Goal: Task Accomplishment & Management: Manage account settings

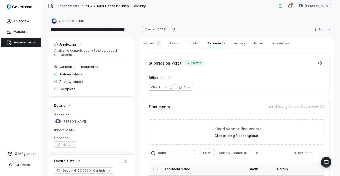
click at [23, 43] on span "Assessments" at bounding box center [25, 42] width 22 height 4
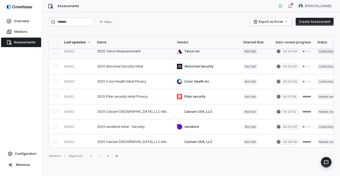
scroll to position [27, 0]
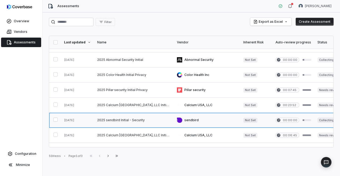
click at [128, 121] on link at bounding box center [134, 120] width 80 height 15
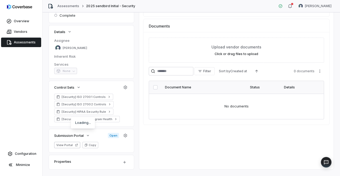
scroll to position [90, 0]
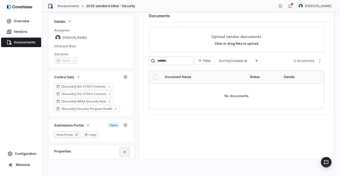
click at [122, 154] on html "**********" at bounding box center [170, 88] width 340 height 176
click at [92, 152] on html "**********" at bounding box center [170, 88] width 340 height 176
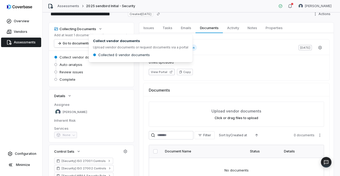
scroll to position [27, 0]
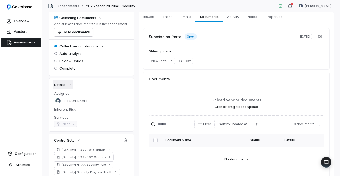
click at [70, 86] on icon "button" at bounding box center [69, 85] width 4 height 4
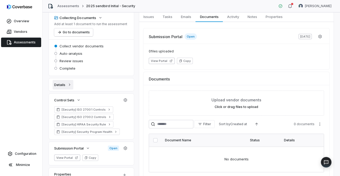
click at [72, 85] on icon "button" at bounding box center [69, 85] width 4 height 4
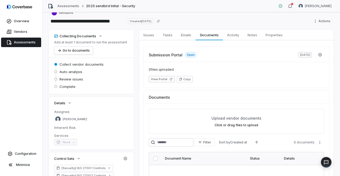
scroll to position [0, 0]
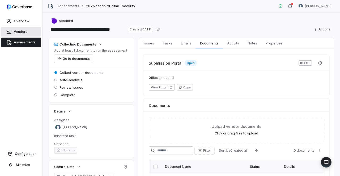
click at [21, 33] on span "Vendors" at bounding box center [21, 32] width 14 height 4
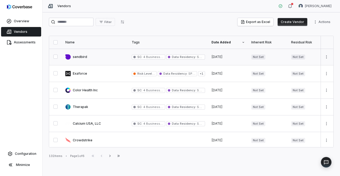
click at [78, 56] on link at bounding box center [95, 57] width 66 height 16
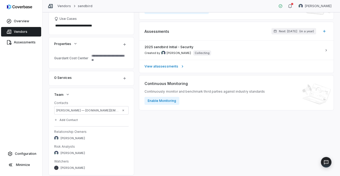
scroll to position [133, 0]
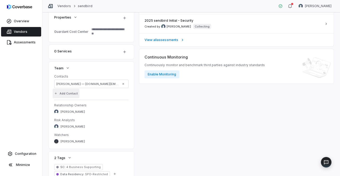
click at [64, 92] on button "Add Contact" at bounding box center [66, 94] width 27 height 10
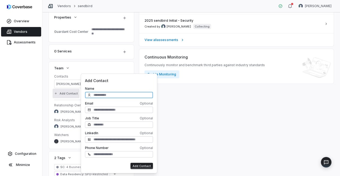
click at [119, 96] on input "text" at bounding box center [119, 95] width 68 height 6
type textarea "*"
type input "**********"
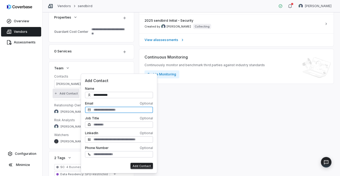
click at [103, 109] on input "text" at bounding box center [119, 110] width 68 height 6
paste input "**********"
type input "**********"
type textarea "*"
type input "**********"
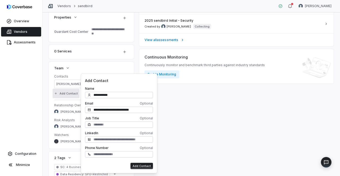
drag, startPoint x: 141, startPoint y: 167, endPoint x: 149, endPoint y: 164, distance: 8.6
click at [141, 167] on button "Add Contact" at bounding box center [141, 166] width 23 height 6
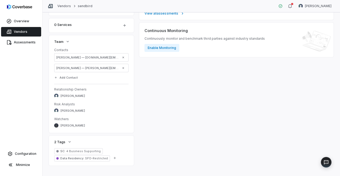
scroll to position [80, 0]
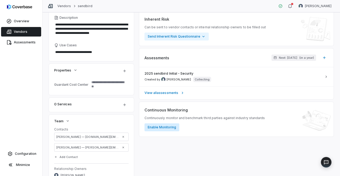
click at [167, 129] on button "Enable Monitoring" at bounding box center [161, 128] width 35 height 8
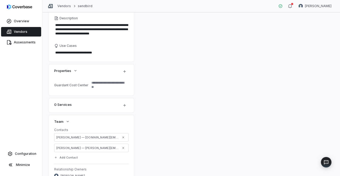
scroll to position [0, 0]
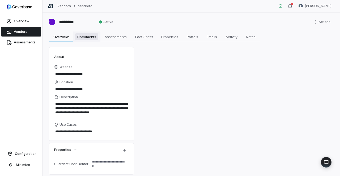
click at [93, 37] on span "Documents" at bounding box center [86, 36] width 23 height 7
type textarea "*"
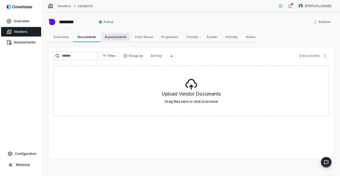
click at [116, 37] on span "Assessments" at bounding box center [115, 36] width 26 height 7
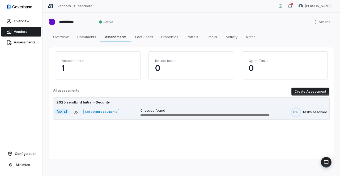
click at [94, 104] on div "2025 sendbird Initial - Security" at bounding box center [83, 102] width 56 height 5
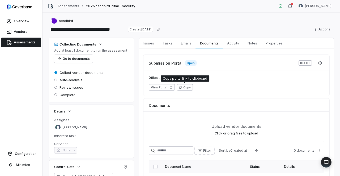
click at [184, 87] on button "Copy" at bounding box center [185, 87] width 16 height 6
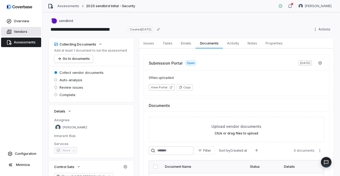
click at [24, 33] on span "Vendors" at bounding box center [21, 32] width 14 height 4
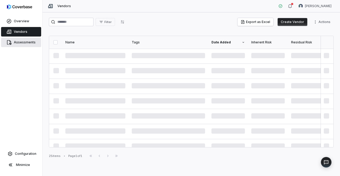
click at [21, 41] on span "Assessments" at bounding box center [25, 42] width 22 height 4
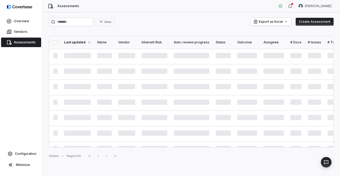
click at [21, 41] on span "Assessments" at bounding box center [25, 42] width 22 height 4
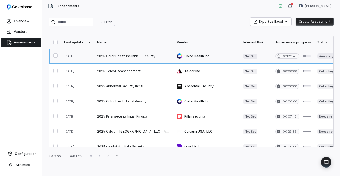
click at [136, 57] on link at bounding box center [134, 56] width 80 height 15
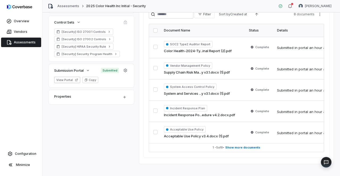
scroll to position [145, 0]
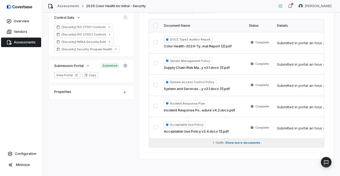
click at [253, 142] on span "Show more documents" at bounding box center [242, 143] width 35 height 4
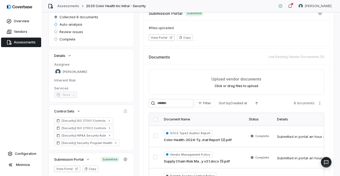
scroll to position [0, 0]
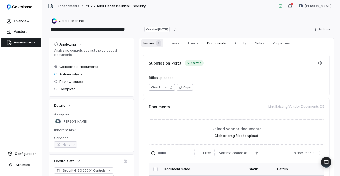
click at [147, 43] on span "Issues 2" at bounding box center [152, 43] width 22 height 7
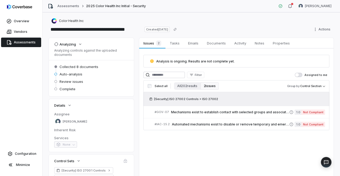
click at [20, 42] on span "Assessments" at bounding box center [25, 42] width 22 height 4
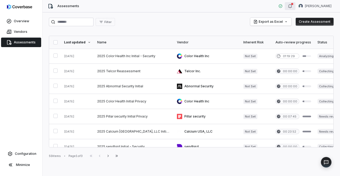
click at [295, 8] on button "button" at bounding box center [289, 6] width 11 height 8
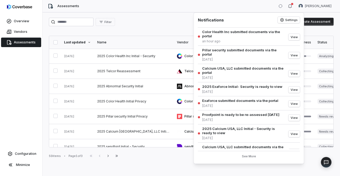
click at [186, 4] on div "Assessments [PERSON_NAME]" at bounding box center [190, 6] width 297 height 12
